Goal: Navigation & Orientation: Find specific page/section

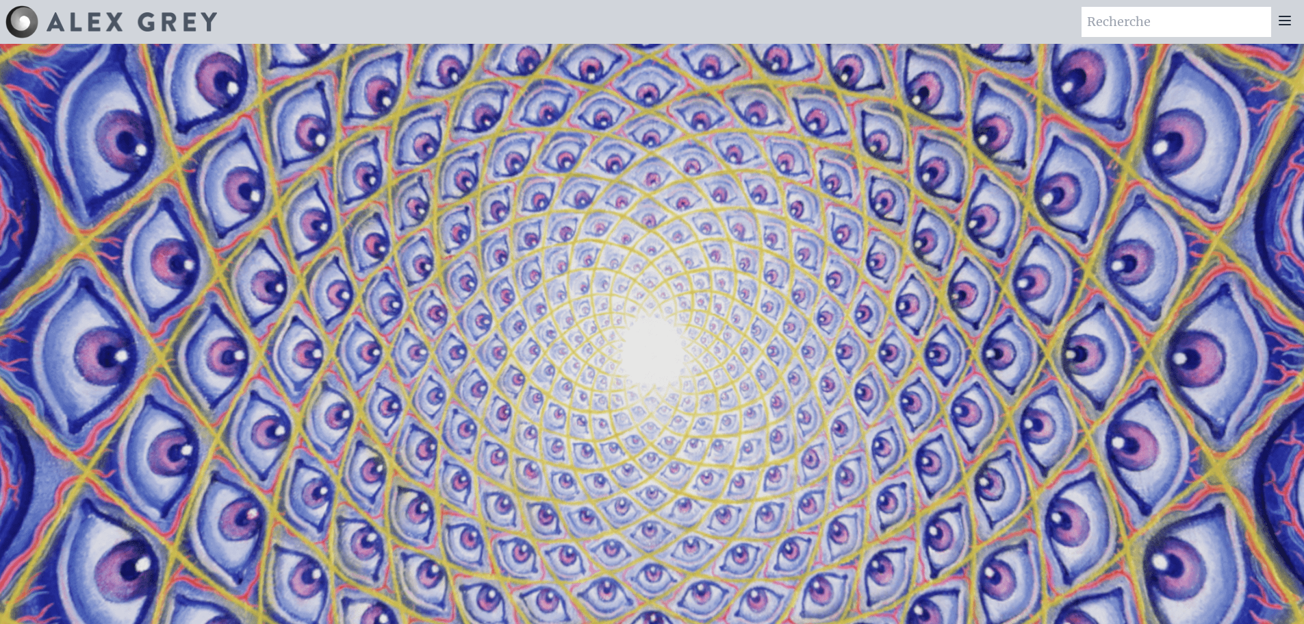
click at [1283, 18] on icon at bounding box center [1285, 20] width 16 height 16
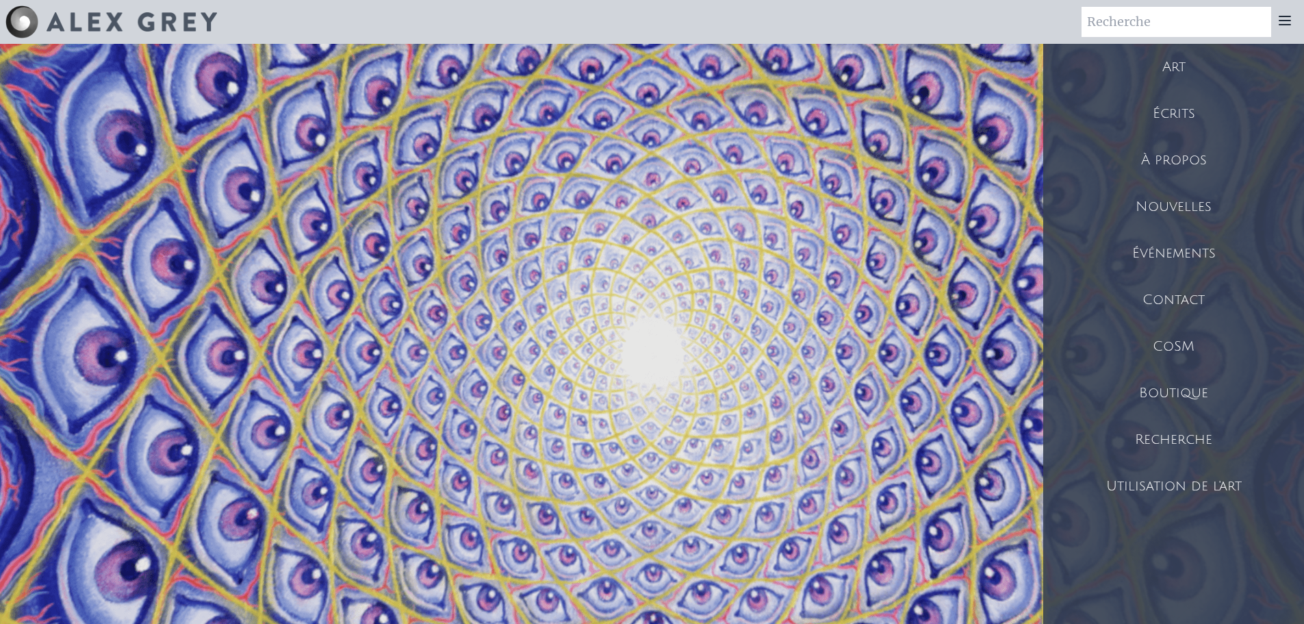
click at [1180, 78] on div "Art" at bounding box center [1173, 67] width 261 height 47
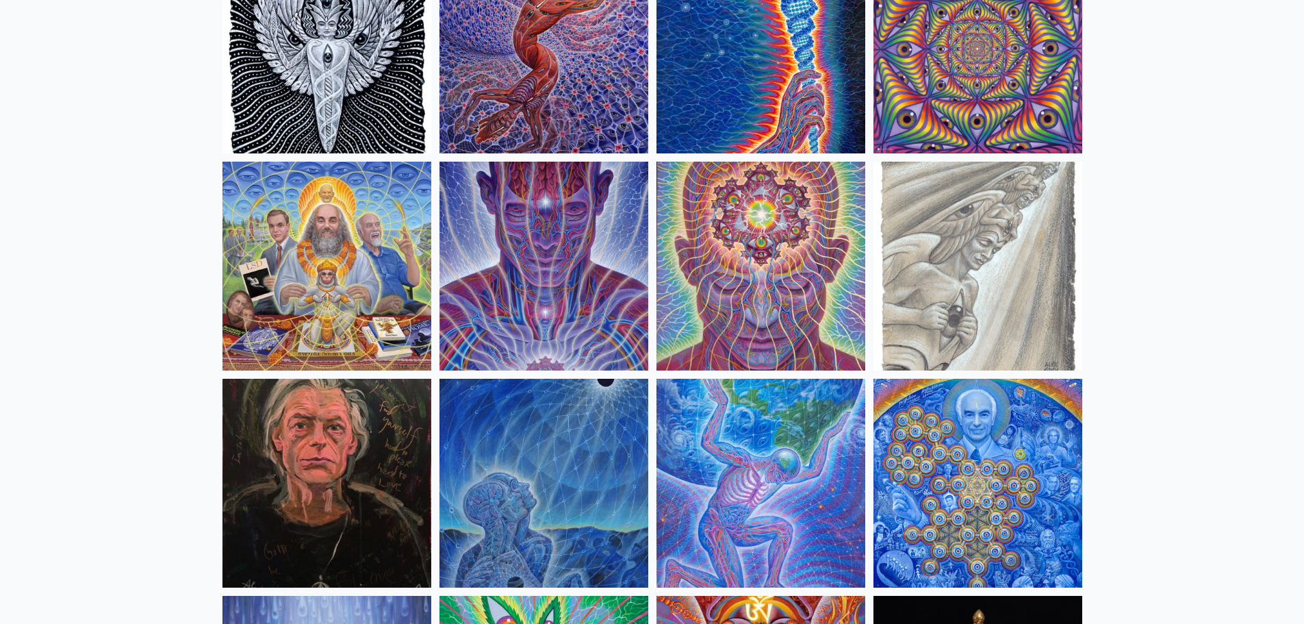
scroll to position [1506, 0]
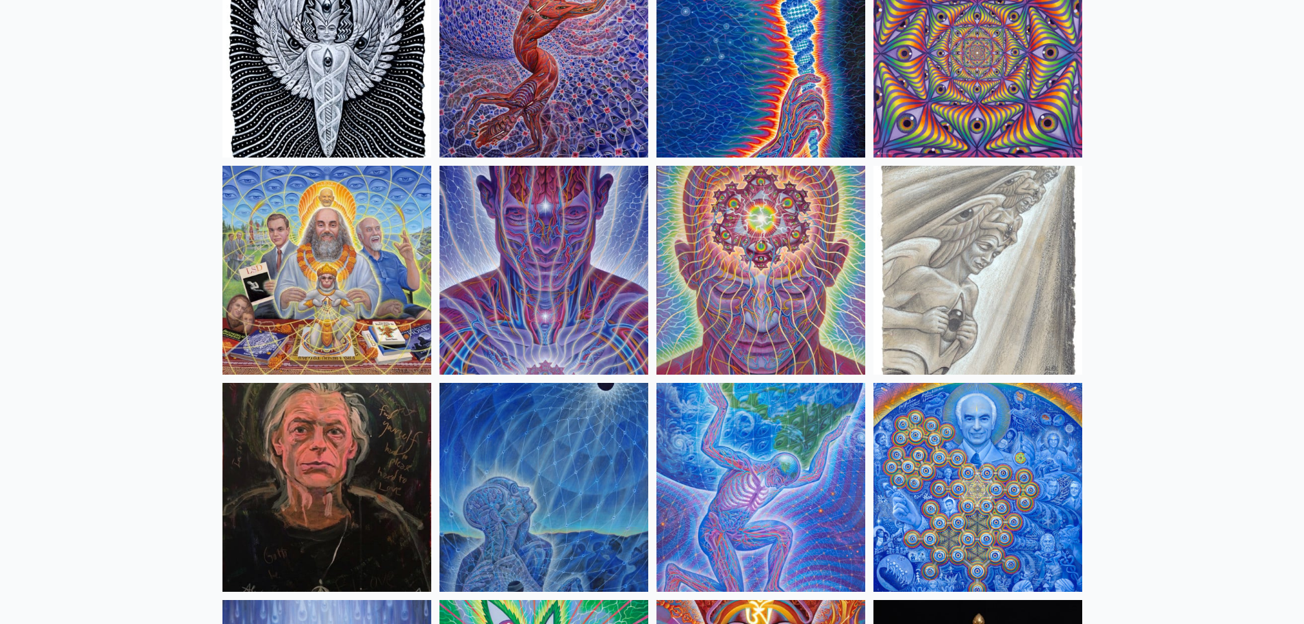
click at [579, 116] on img at bounding box center [543, 53] width 209 height 209
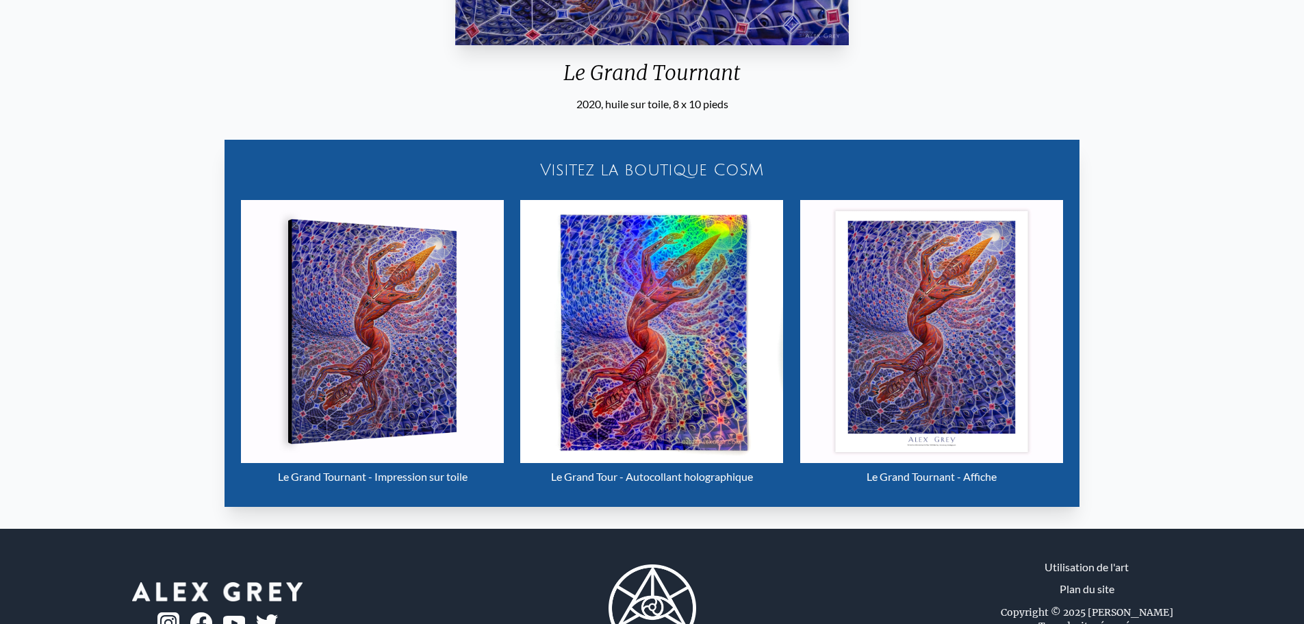
scroll to position [616, 0]
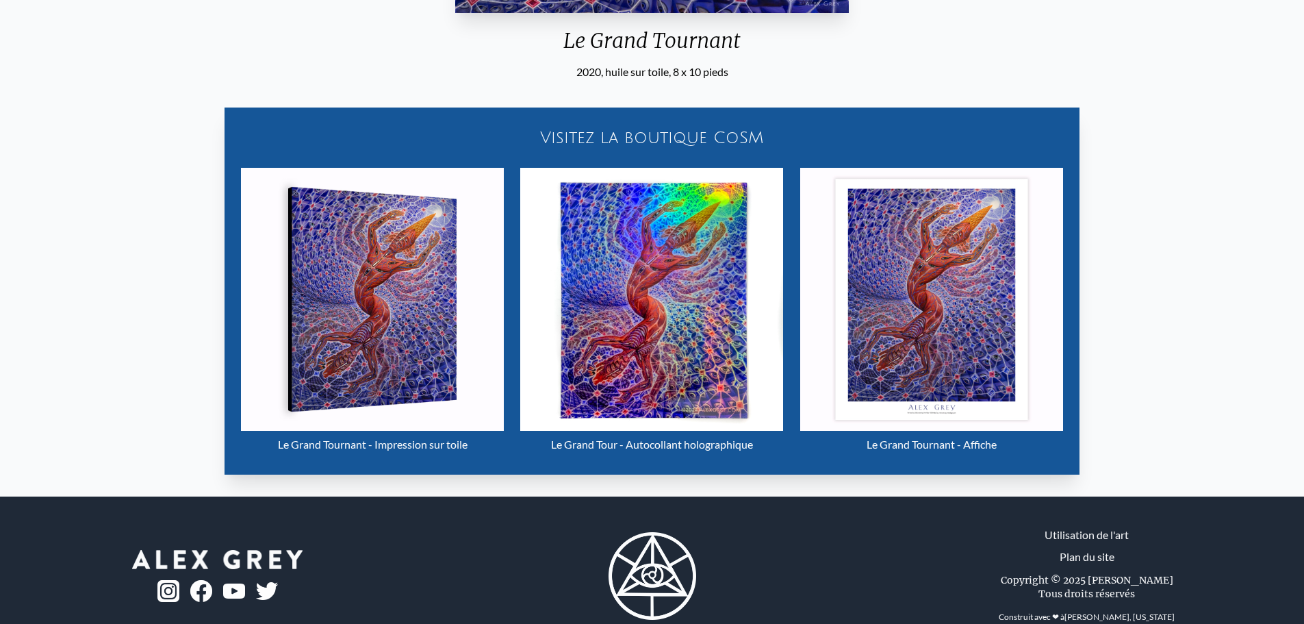
click at [673, 335] on img "29 / 33" at bounding box center [651, 299] width 263 height 263
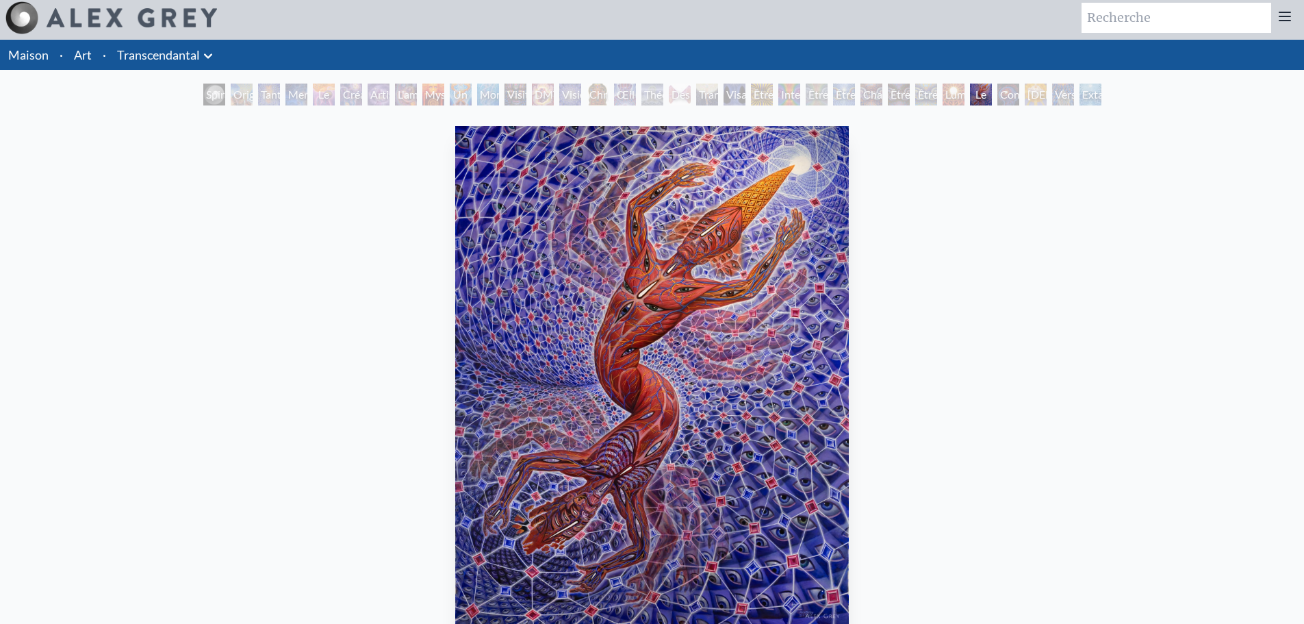
scroll to position [0, 0]
